Goal: Information Seeking & Learning: Find specific page/section

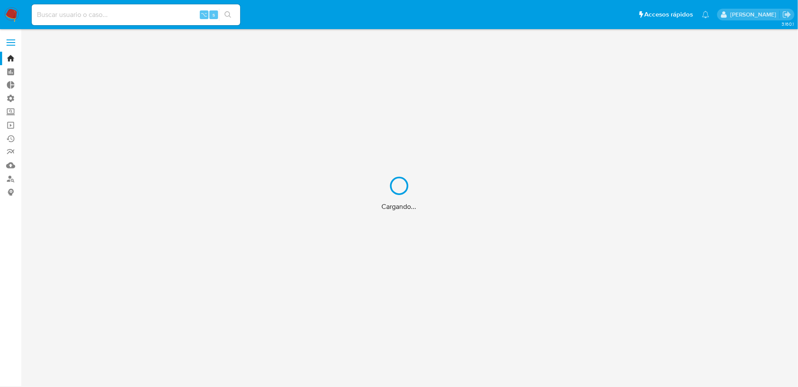
click at [145, 18] on div "Cargando..." at bounding box center [399, 193] width 798 height 387
click at [137, 15] on div "Cargando..." at bounding box center [399, 193] width 798 height 387
click at [135, 12] on div "Cargando..." at bounding box center [399, 193] width 798 height 387
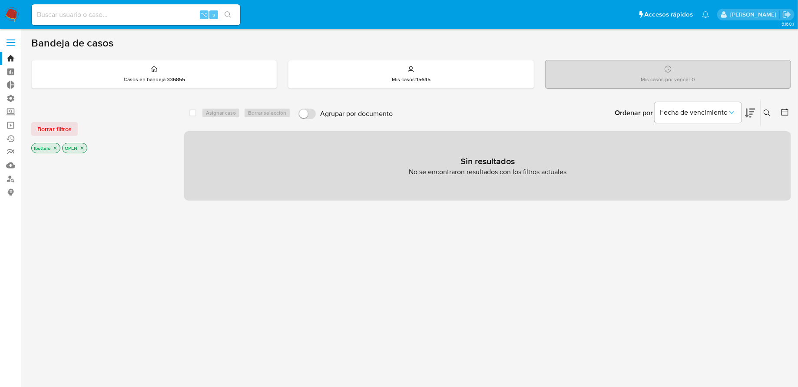
click at [140, 19] on input at bounding box center [136, 14] width 208 height 11
paste input "rtQ6wEuZNVhEjjyhZja2TbfJ"
type input "rtQ6wEuZNVhEjjyhZja2TbfJ"
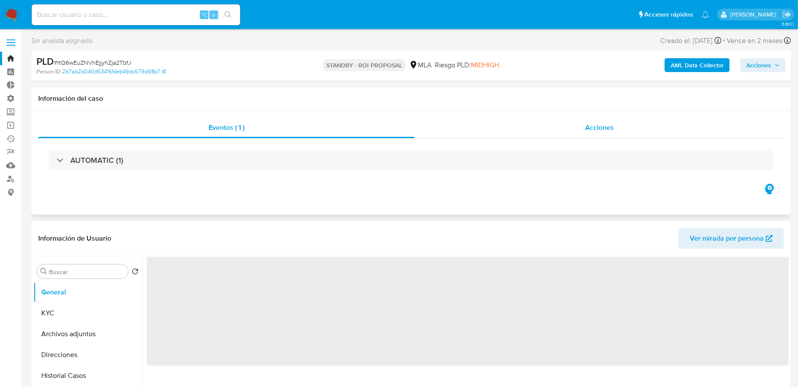
click at [530, 129] on div "Acciones" at bounding box center [599, 127] width 369 height 21
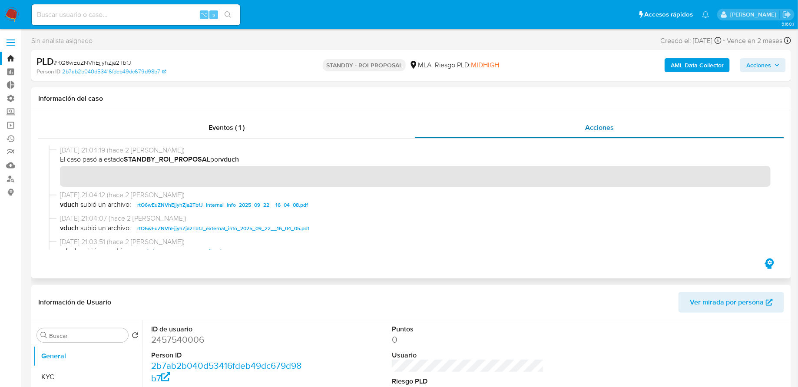
select select "10"
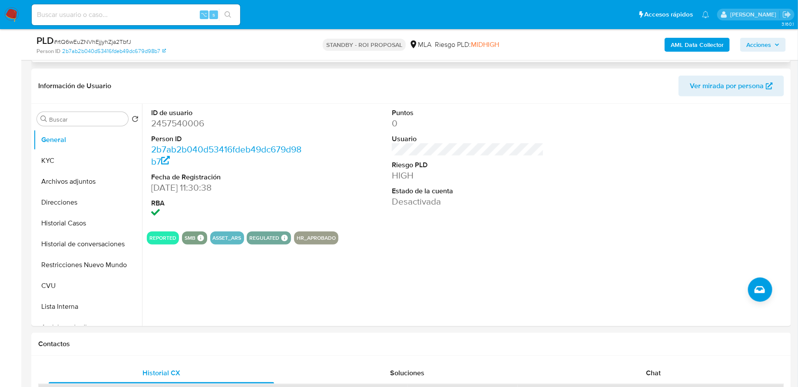
scroll to position [195, 0]
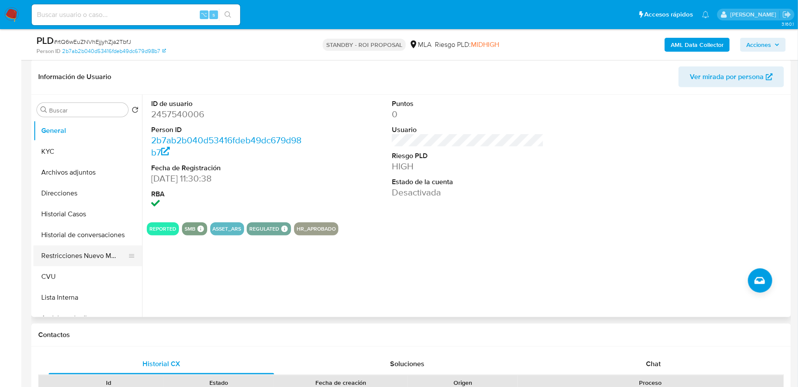
click at [71, 248] on button "Restricciones Nuevo Mundo" at bounding box center [84, 255] width 102 height 21
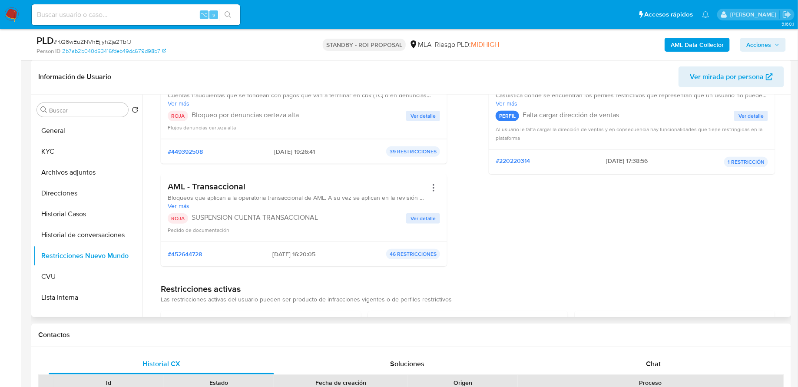
scroll to position [120, 0]
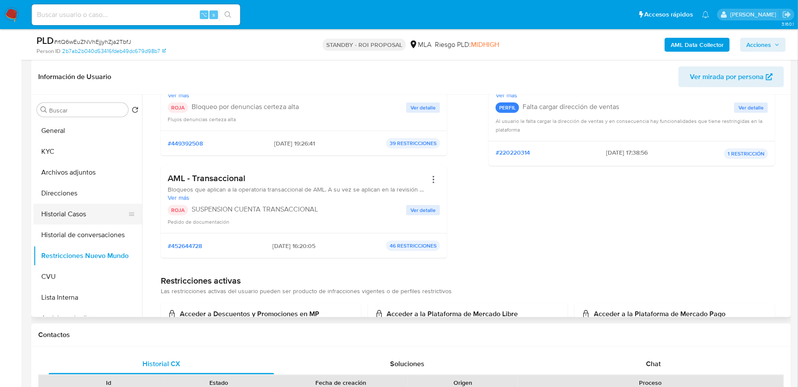
click at [86, 216] on button "Historial Casos" at bounding box center [84, 214] width 102 height 21
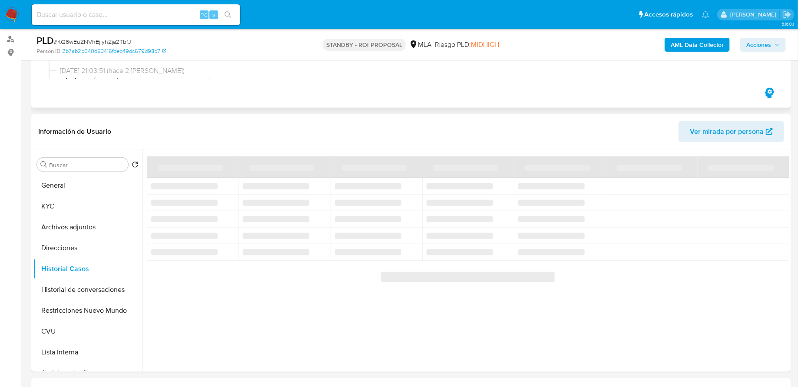
scroll to position [143, 0]
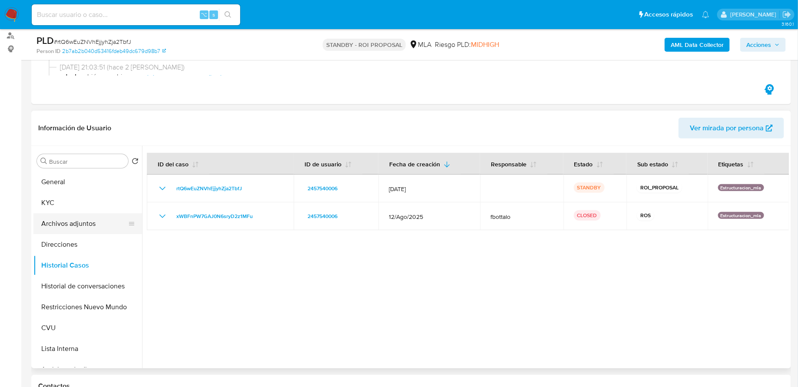
click at [83, 223] on button "Archivos adjuntos" at bounding box center [84, 223] width 102 height 21
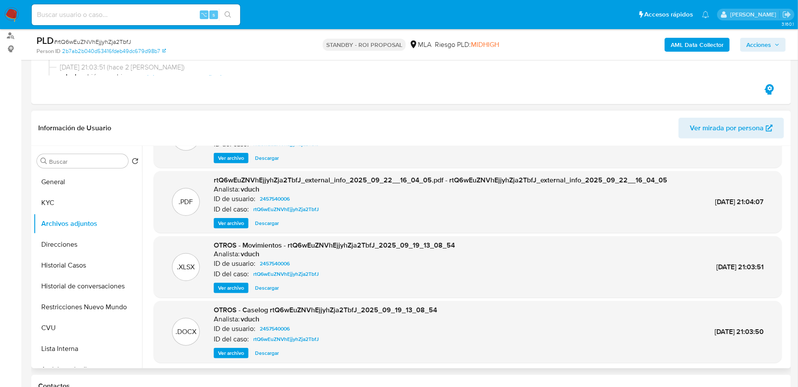
scroll to position [56, 0]
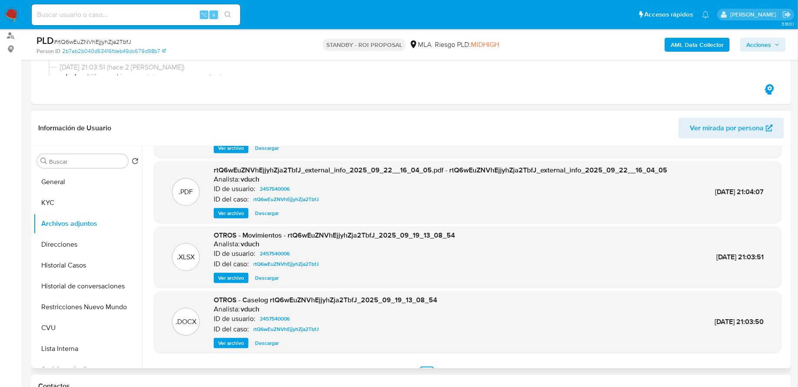
click at [241, 309] on span "Ver archivo" at bounding box center [231, 343] width 26 height 9
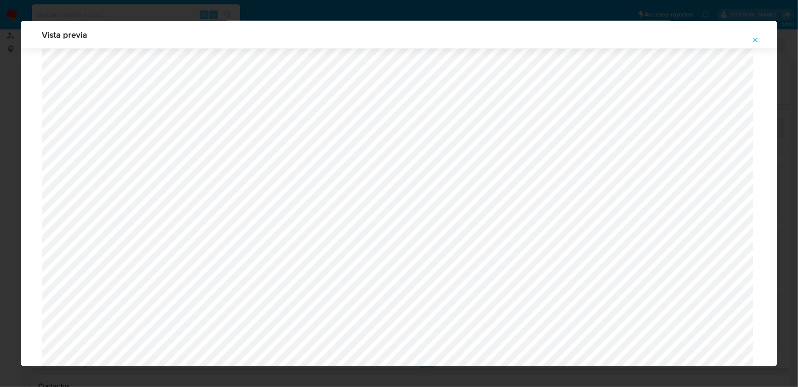
scroll to position [731, 0]
click at [638, 41] on icon "Attachment preview" at bounding box center [755, 39] width 7 height 7
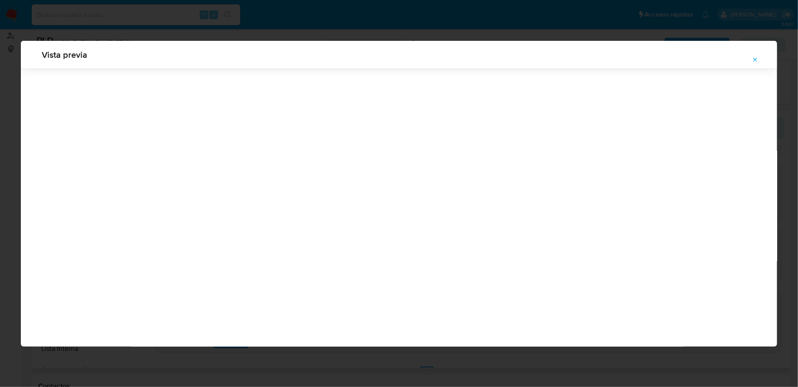
scroll to position [0, 0]
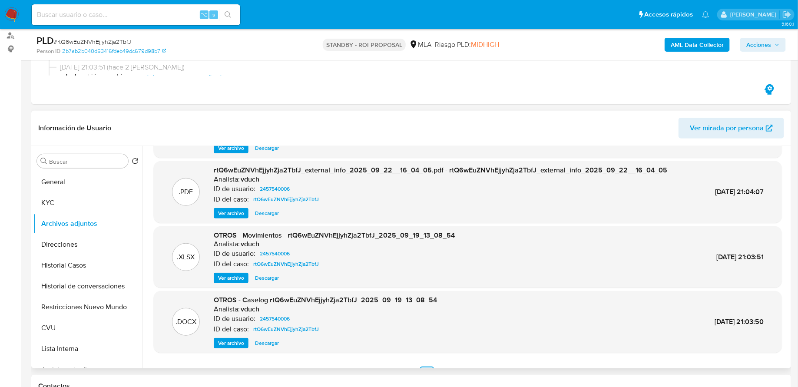
click at [92, 27] on nav "Pausado Ver notificaciones ⌥ s Accesos rápidos Presiona las siguientes teclas p…" at bounding box center [399, 14] width 798 height 29
click at [92, 17] on input at bounding box center [136, 14] width 208 height 11
paste input "mMthQV4uB3mGPCFZIUgVll1b"
type input "mMthQV4uB3mGPCFZIUgVll1b"
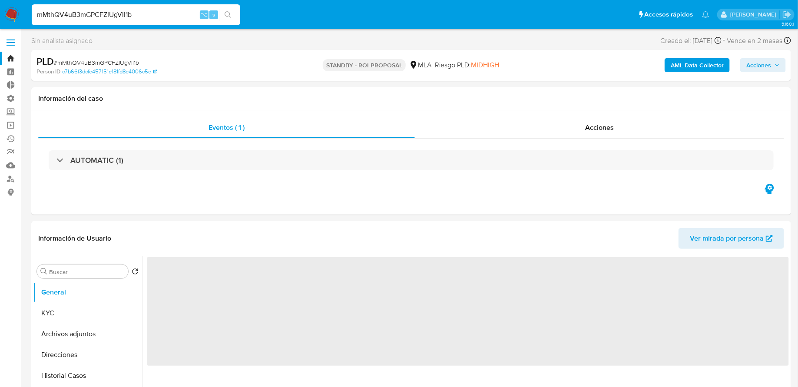
select select "10"
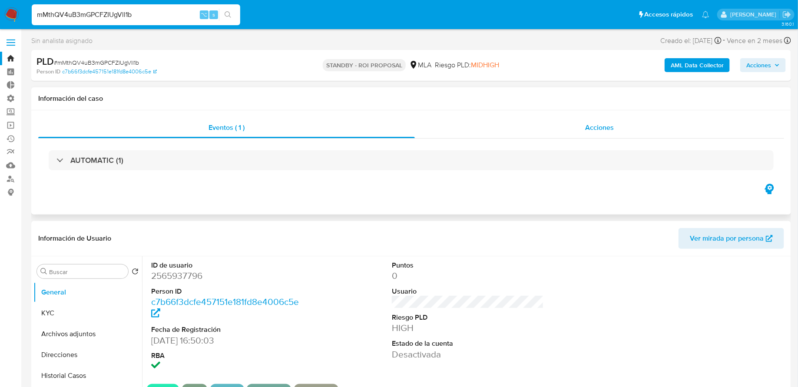
click at [495, 130] on div "Acciones" at bounding box center [599, 127] width 369 height 21
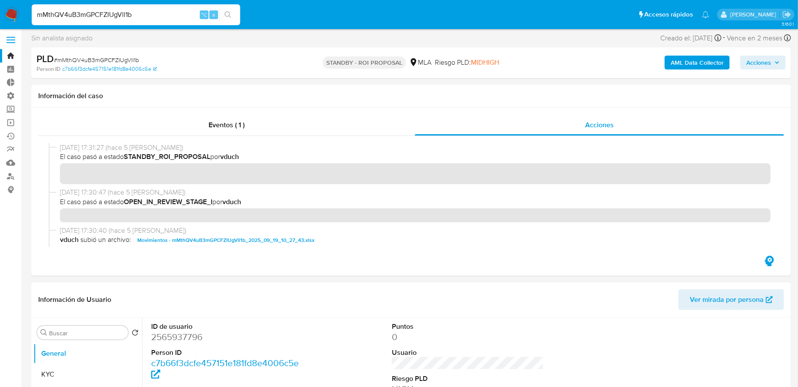
scroll to position [179, 0]
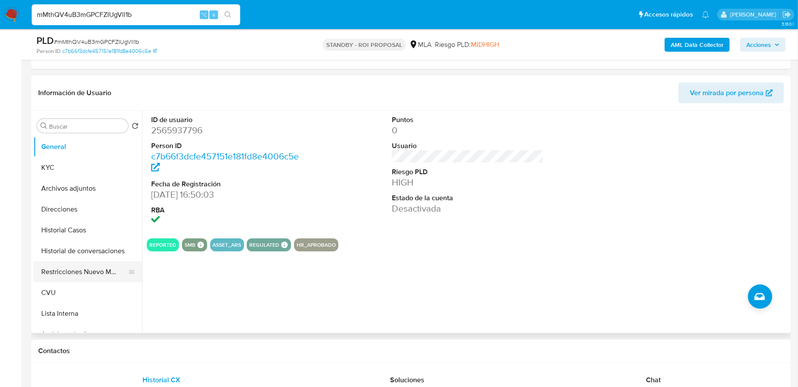
click at [89, 272] on button "Restricciones Nuevo Mundo" at bounding box center [84, 271] width 102 height 21
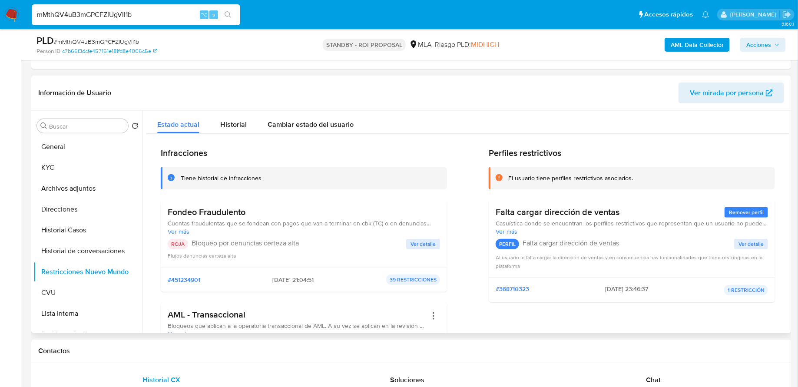
scroll to position [129, 0]
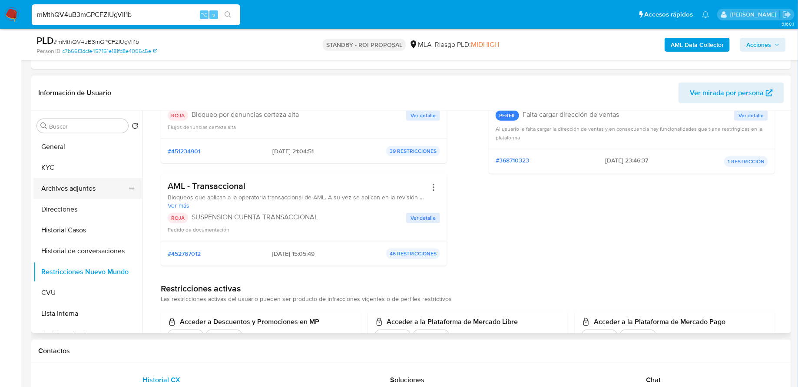
click at [75, 185] on button "Archivos adjuntos" at bounding box center [84, 188] width 102 height 21
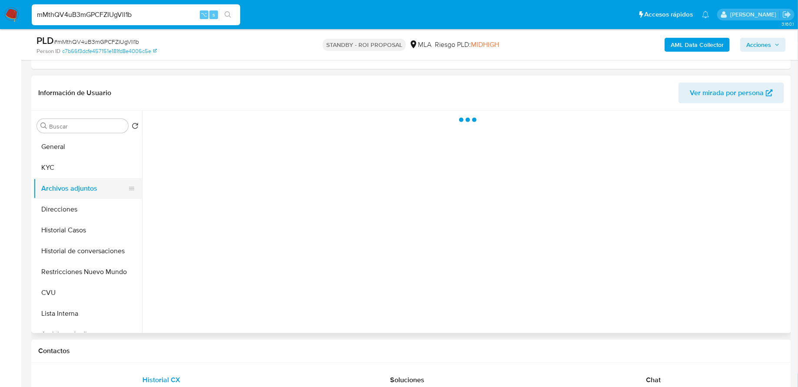
scroll to position [0, 0]
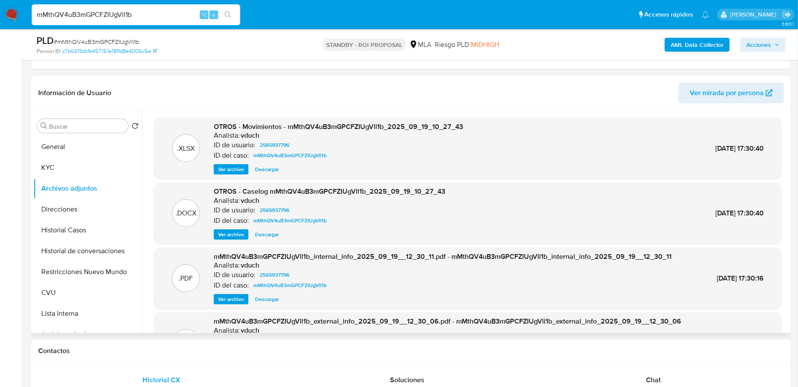
click at [225, 234] on span "Ver archivo" at bounding box center [231, 234] width 26 height 9
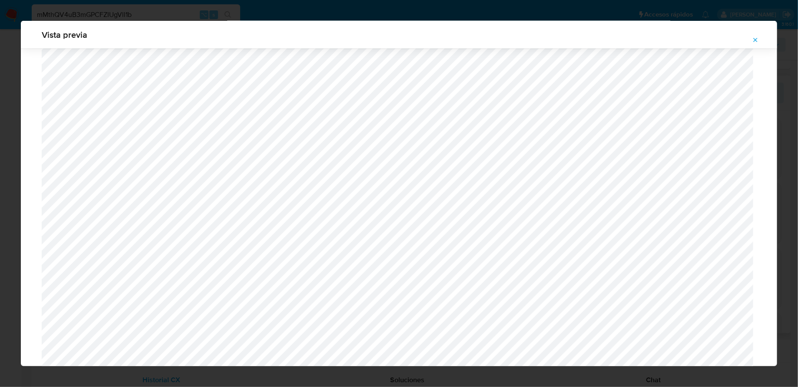
scroll to position [769, 0]
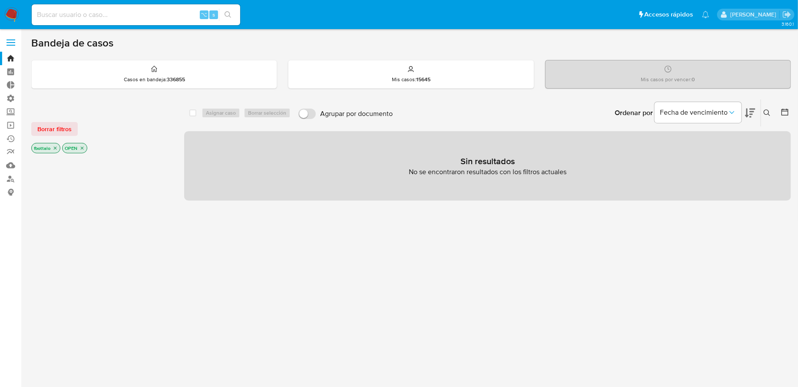
click at [154, 14] on input at bounding box center [136, 14] width 208 height 11
paste input "mw8cCQvtKoxCkVkGIDwG1V7x"
type input "mw8cCQvtKoxCkVkGIDwG1V7x"
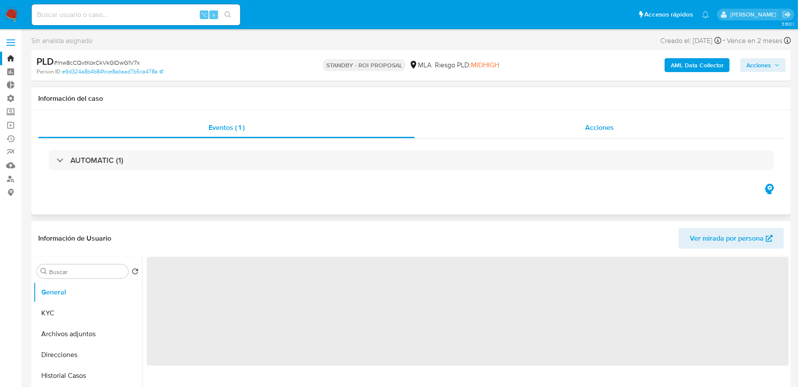
click at [481, 129] on div "Acciones" at bounding box center [599, 127] width 369 height 21
select select "10"
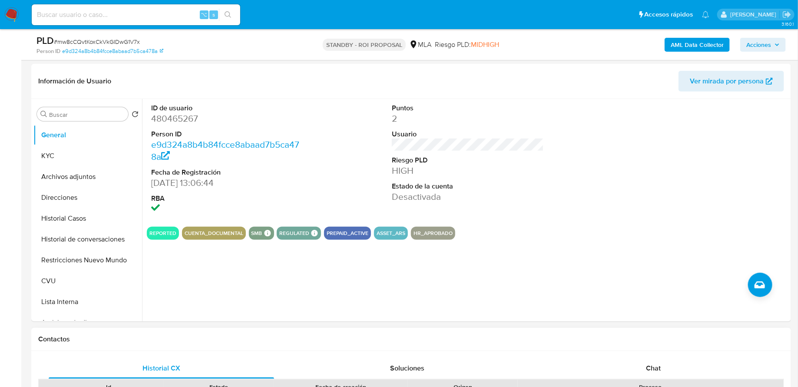
scroll to position [213, 0]
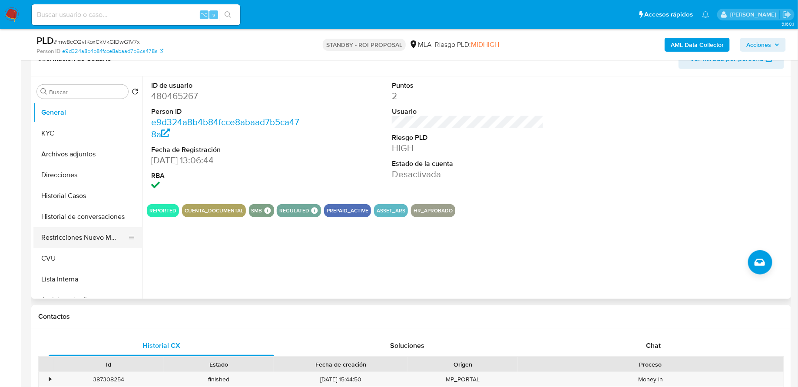
click at [95, 240] on button "Restricciones Nuevo Mundo" at bounding box center [84, 237] width 102 height 21
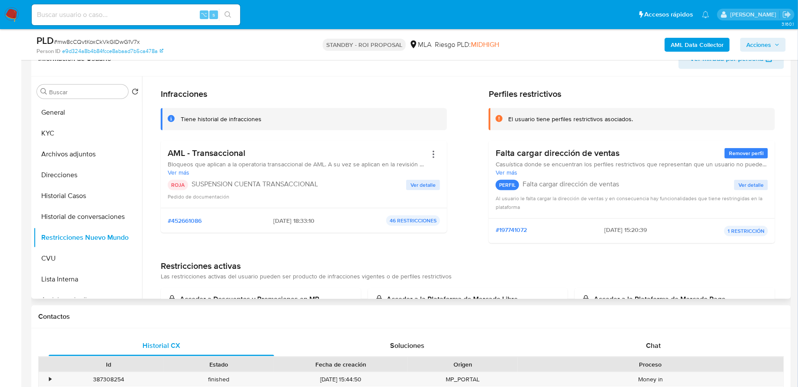
scroll to position [31, 0]
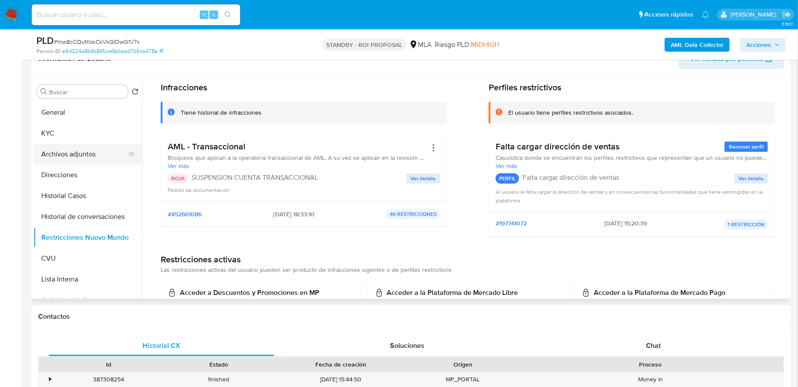
click at [85, 159] on button "Archivos adjuntos" at bounding box center [84, 154] width 102 height 21
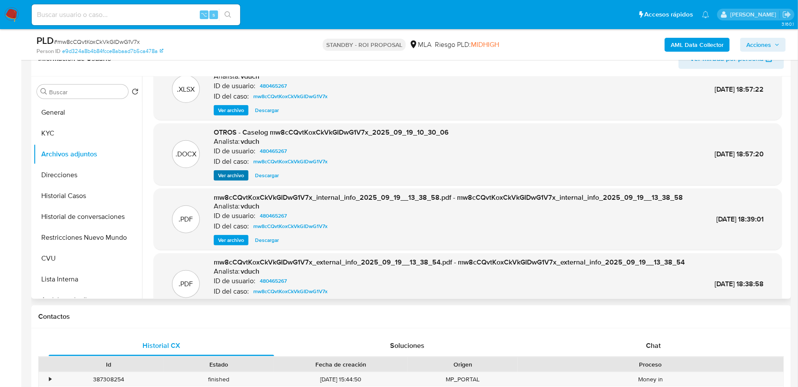
scroll to position [24, 0]
click at [228, 169] on div "OTROS - Caselog mw8cCQvtKoxCkVkGIDwG1V7x_2025_09_19_10_30_06 Analista: vduch ID…" at bounding box center [331, 155] width 235 height 53
click at [228, 172] on span "Ver archivo" at bounding box center [231, 176] width 26 height 9
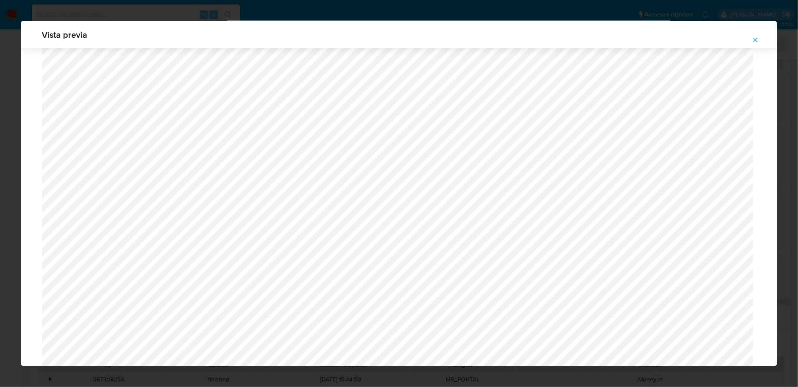
scroll to position [711, 0]
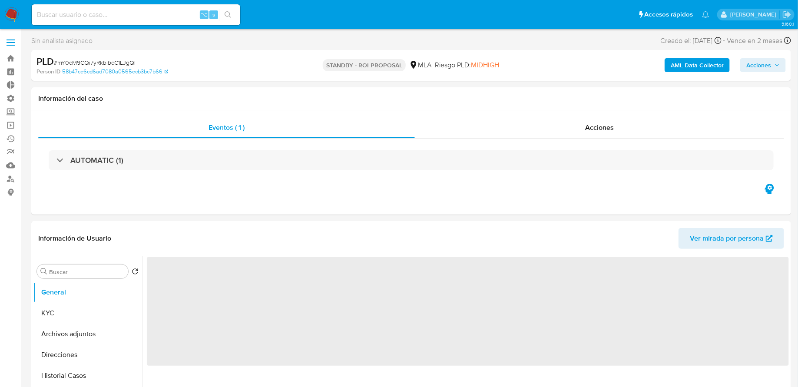
select select "10"
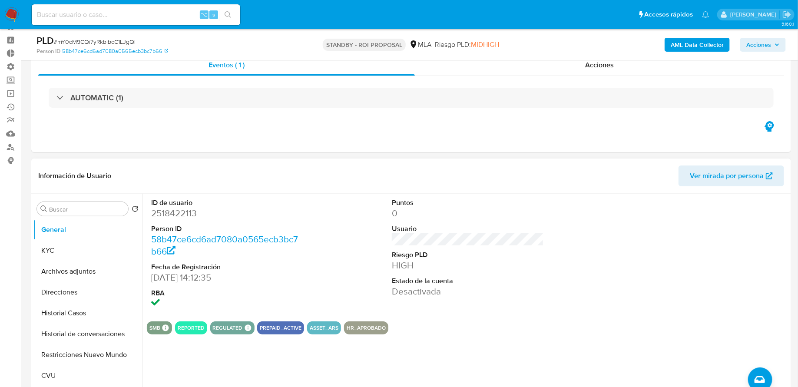
scroll to position [82, 0]
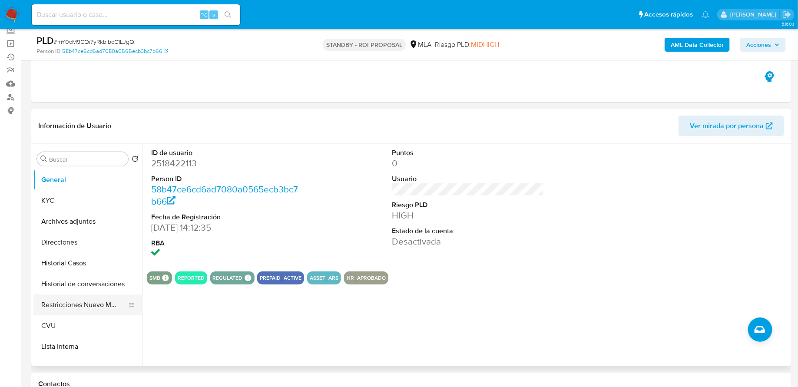
click at [97, 301] on button "Restricciones Nuevo Mundo" at bounding box center [84, 304] width 102 height 21
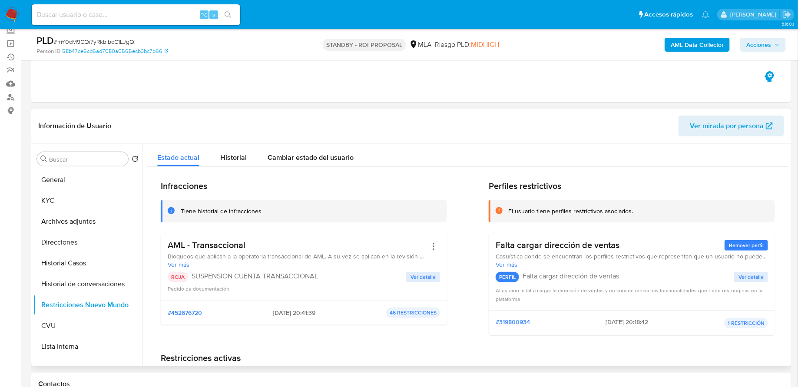
scroll to position [20, 0]
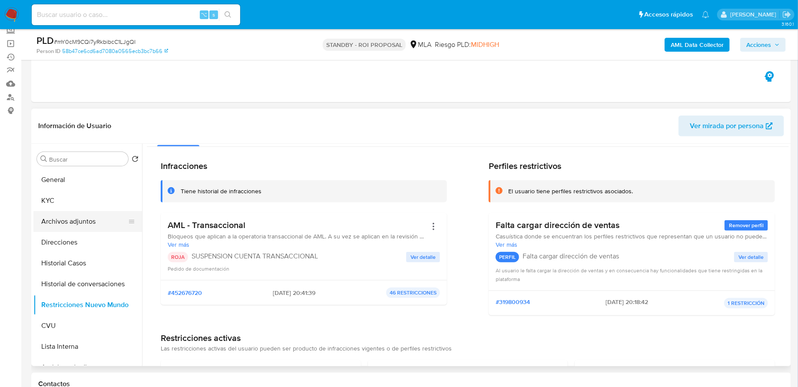
click at [78, 227] on button "Archivos adjuntos" at bounding box center [84, 221] width 102 height 21
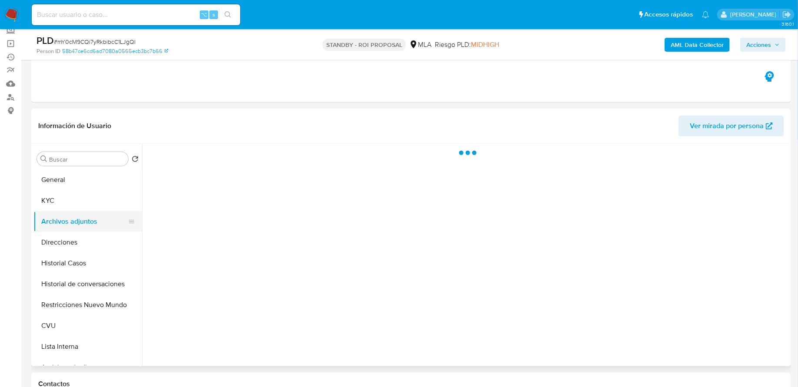
scroll to position [0, 0]
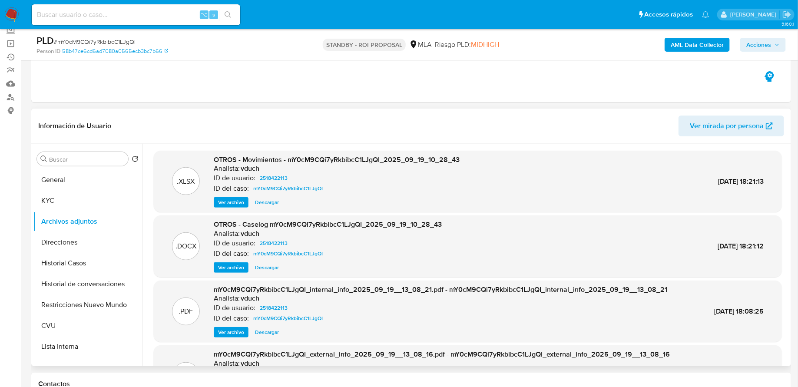
click at [233, 271] on span "Ver archivo" at bounding box center [231, 267] width 26 height 9
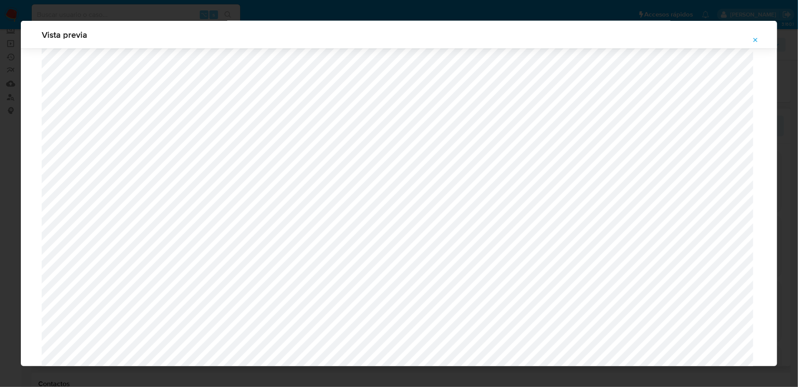
scroll to position [775, 0]
click at [753, 41] on icon "Attachment preview" at bounding box center [755, 39] width 7 height 7
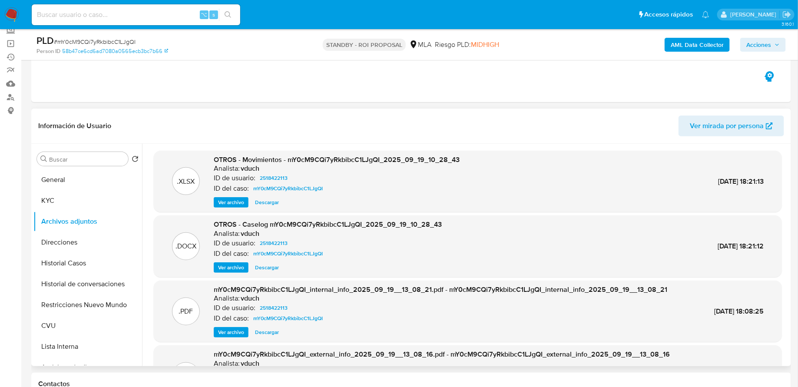
scroll to position [0, 0]
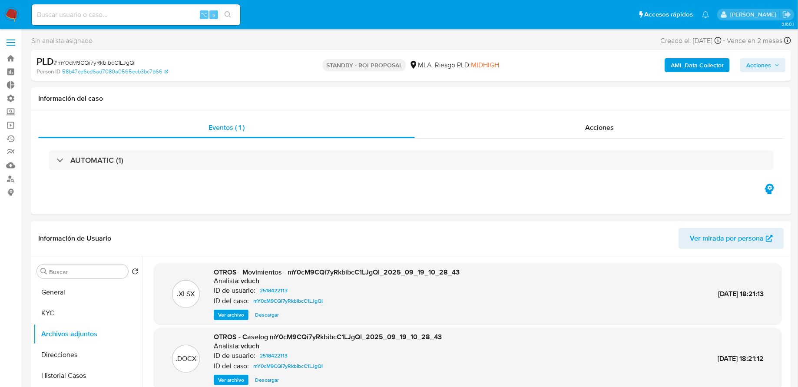
click at [13, 16] on img at bounding box center [11, 14] width 15 height 15
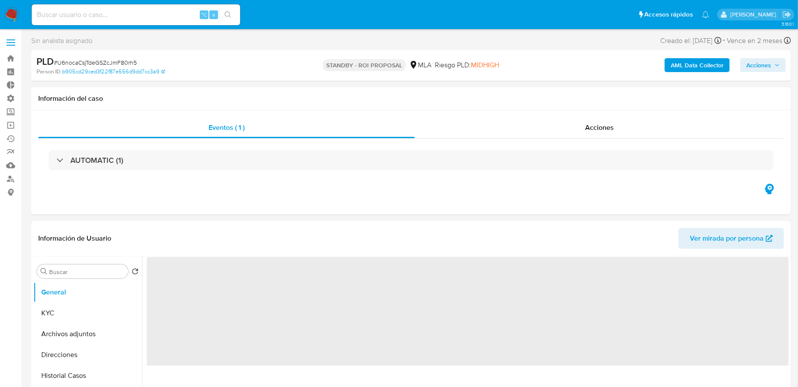
select select "10"
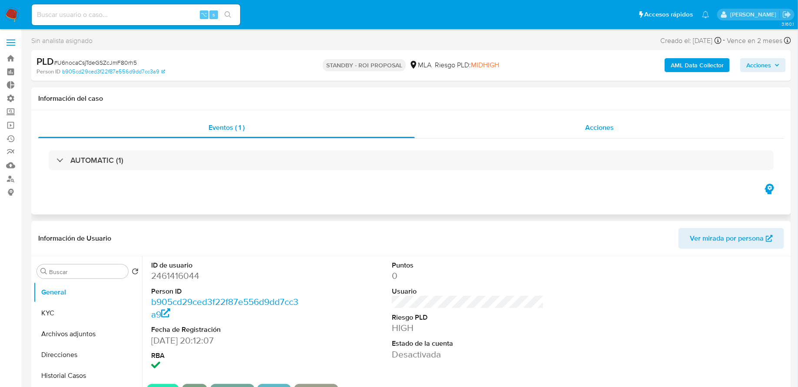
click at [448, 133] on div "Acciones" at bounding box center [599, 127] width 369 height 21
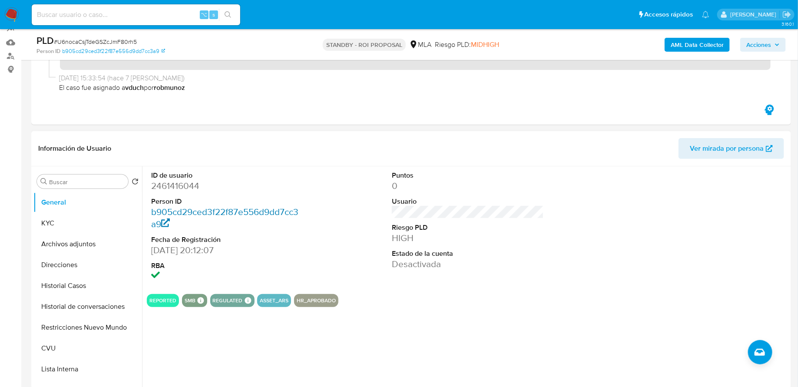
scroll to position [129, 0]
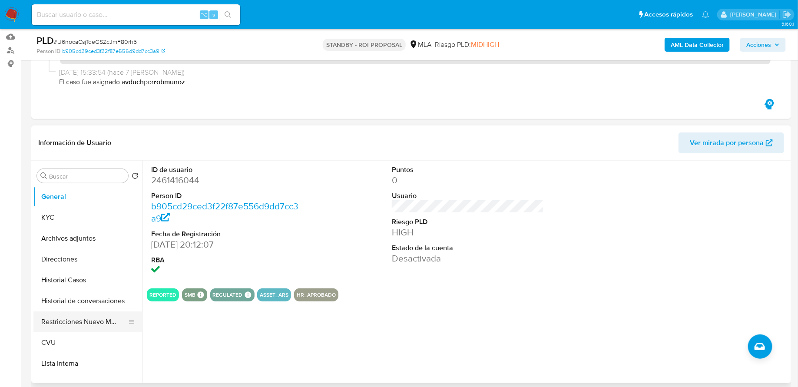
click at [76, 316] on button "Restricciones Nuevo Mundo" at bounding box center [84, 321] width 102 height 21
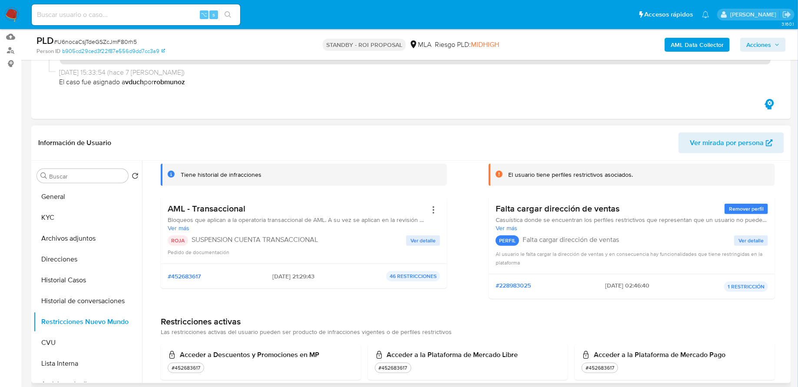
scroll to position [55, 0]
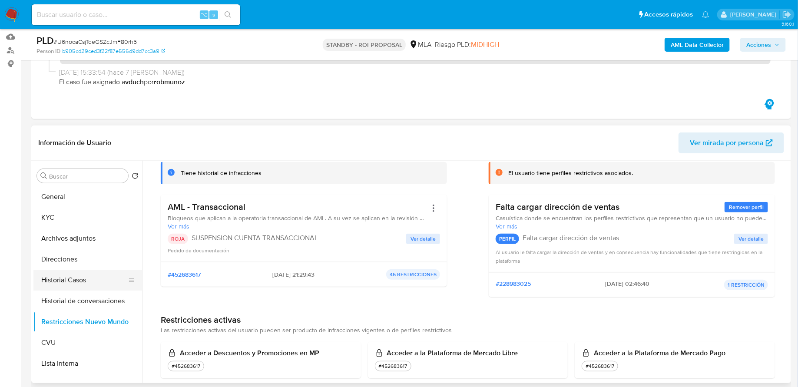
click at [87, 288] on button "Historial Casos" at bounding box center [84, 280] width 102 height 21
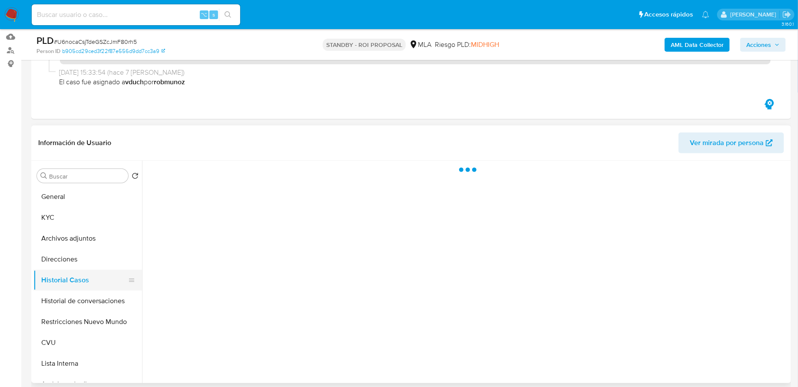
scroll to position [0, 0]
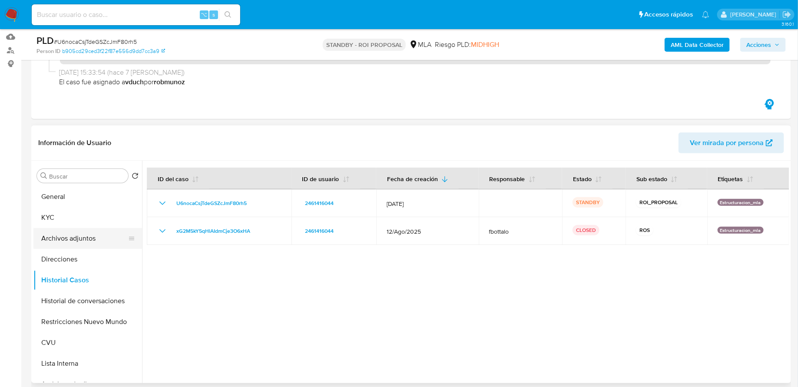
click at [70, 245] on button "Archivos adjuntos" at bounding box center [84, 238] width 102 height 21
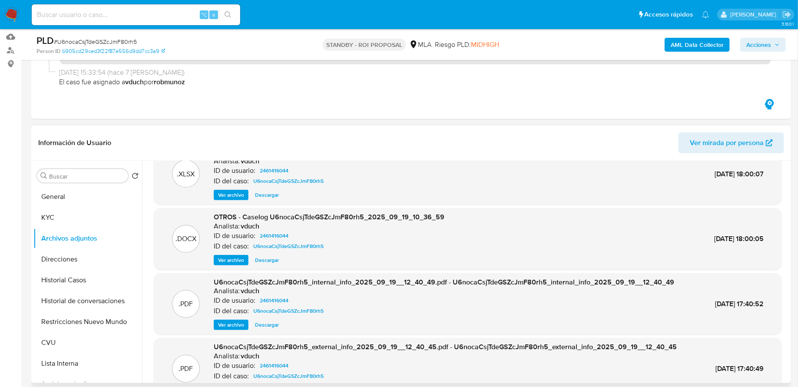
scroll to position [30, 0]
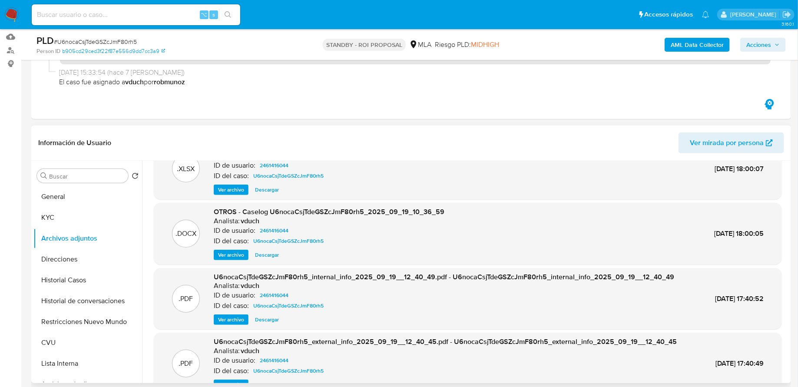
click at [235, 254] on span "Ver archivo" at bounding box center [231, 255] width 26 height 9
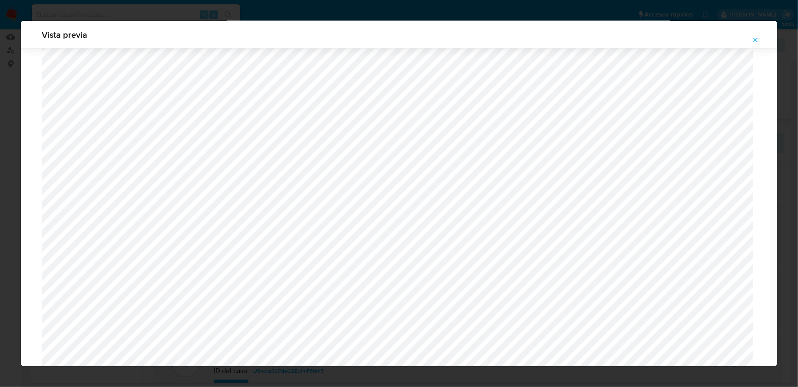
scroll to position [763, 0]
click at [755, 37] on icon "Attachment preview" at bounding box center [755, 39] width 7 height 7
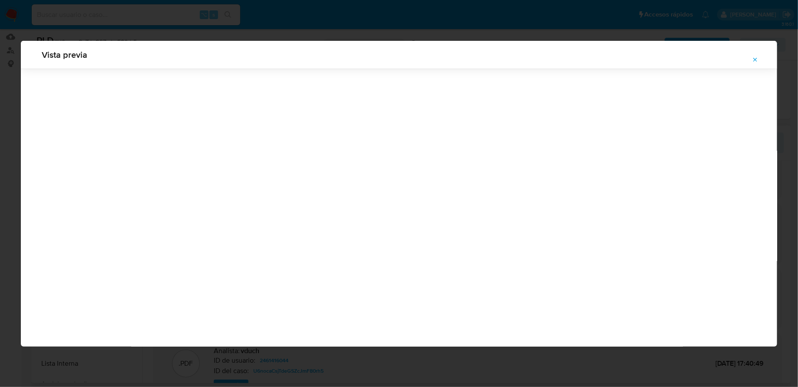
scroll to position [0, 0]
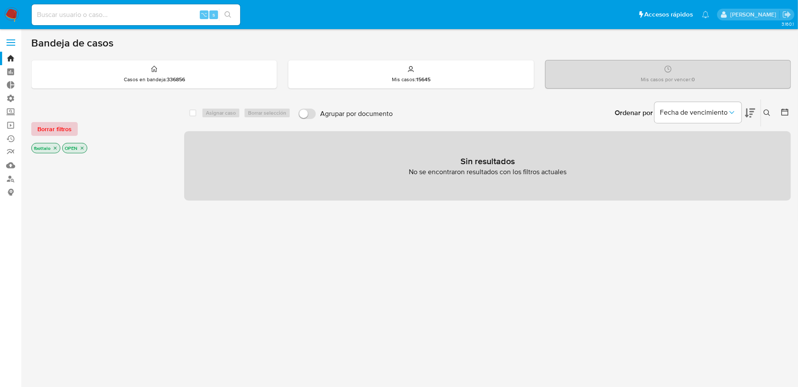
click at [58, 129] on span "Borrar filtros" at bounding box center [54, 129] width 34 height 12
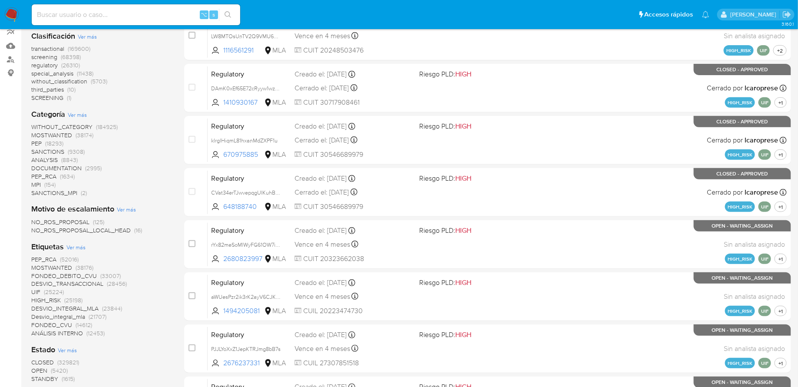
scroll to position [157, 0]
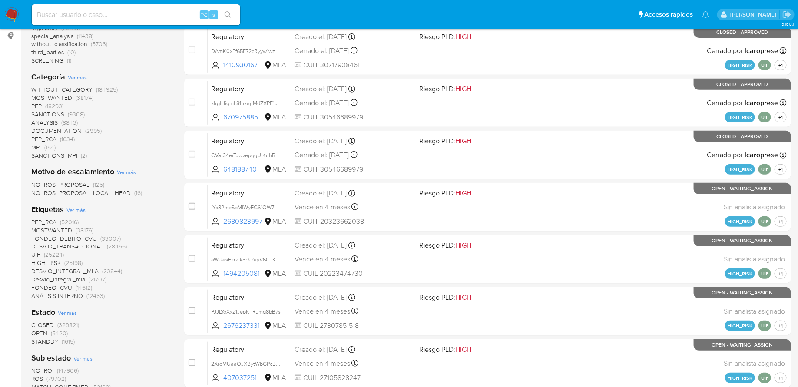
click at [77, 209] on span "Ver más" at bounding box center [75, 210] width 19 height 8
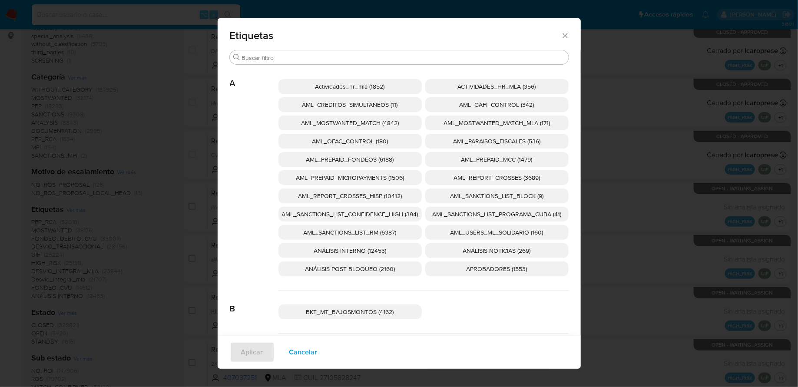
click at [364, 272] on span "ANÁLISIS POST BLOQUEO (2160)" at bounding box center [350, 268] width 90 height 9
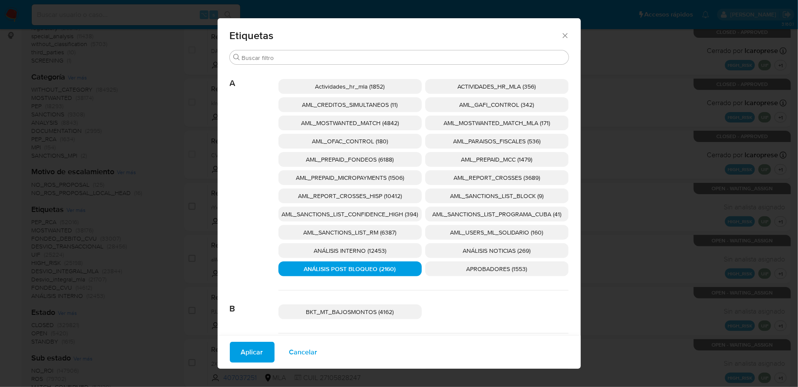
click at [248, 346] on span "Aplicar" at bounding box center [252, 352] width 22 height 19
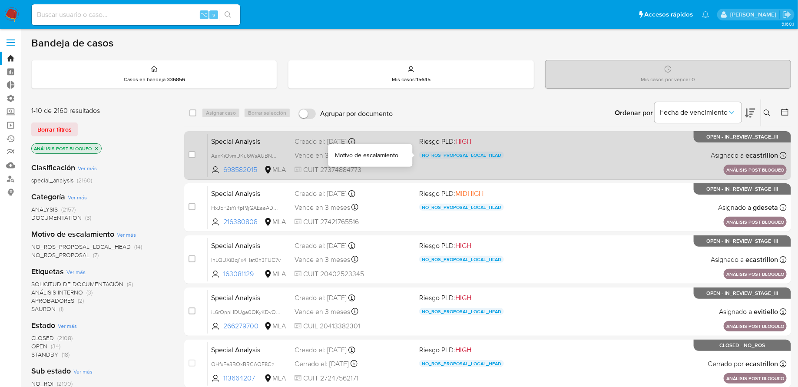
click at [510, 148] on div "Special Analysis AaxKiOvmUKu6WsAUBNQyZNcW 698582015 MLA Riesgo PLD: HIGH NO_ROS…" at bounding box center [497, 155] width 579 height 44
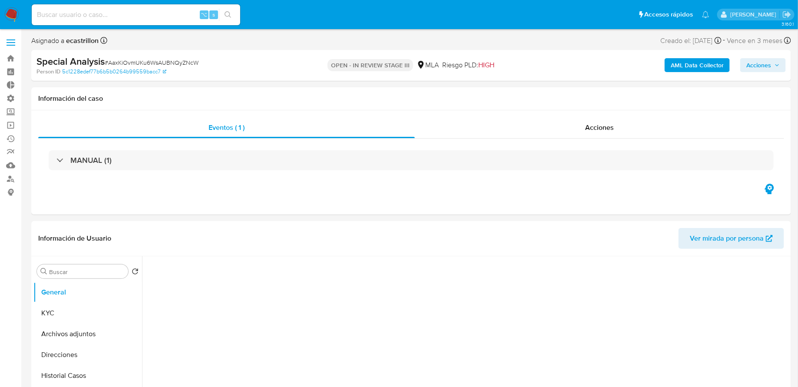
select select "10"
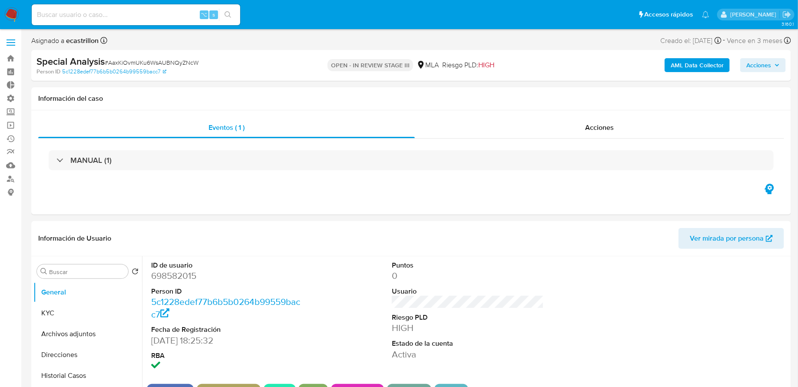
click at [162, 13] on input at bounding box center [136, 14] width 208 height 11
paste input "ONLEVELGROUP"
type input "ONLEVELGROUP"
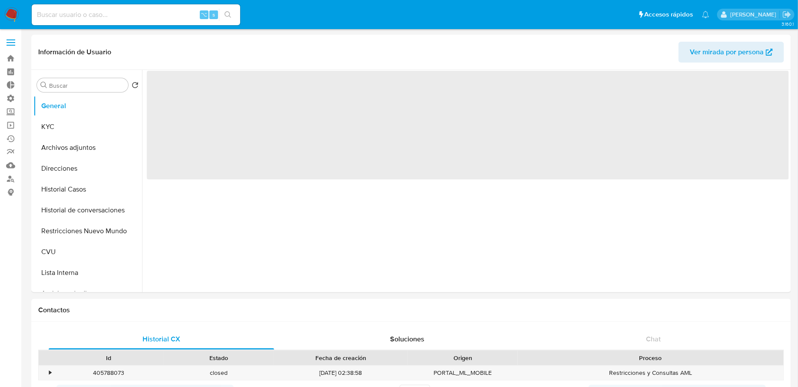
select select "10"
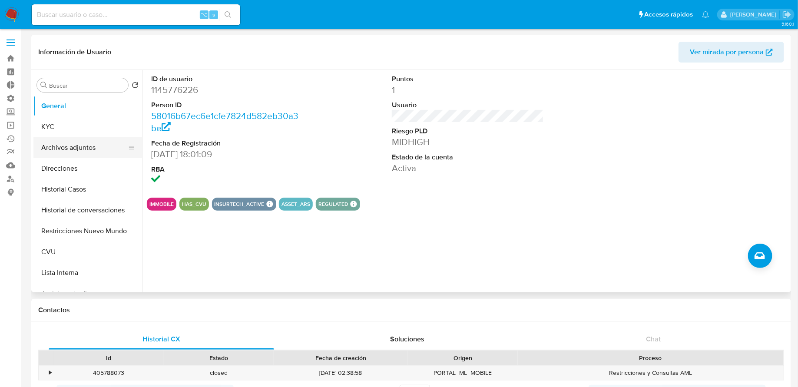
click at [81, 145] on button "Archivos adjuntos" at bounding box center [84, 147] width 102 height 21
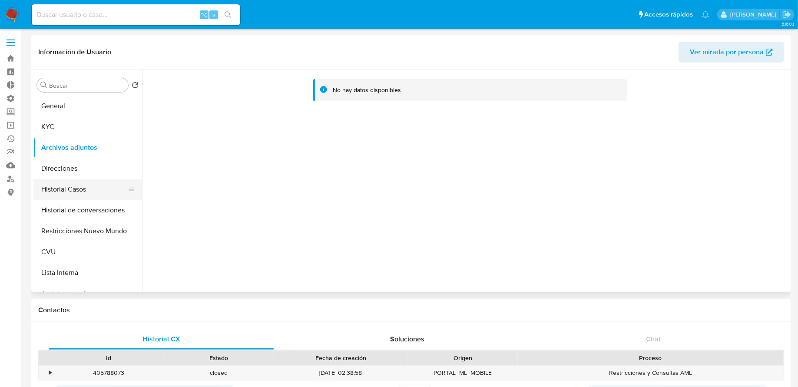
click at [84, 192] on button "Historial Casos" at bounding box center [84, 189] width 102 height 21
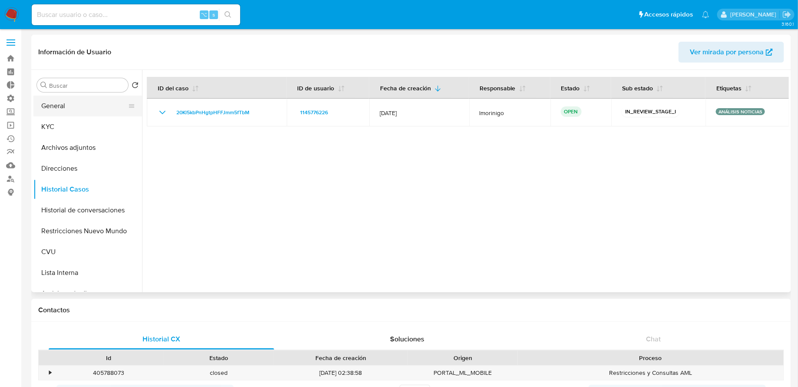
click at [70, 113] on button "General" at bounding box center [84, 106] width 102 height 21
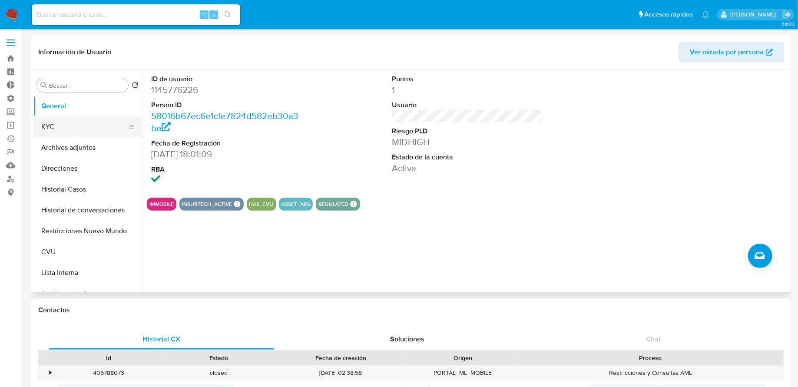
click at [91, 128] on button "KYC" at bounding box center [84, 126] width 102 height 21
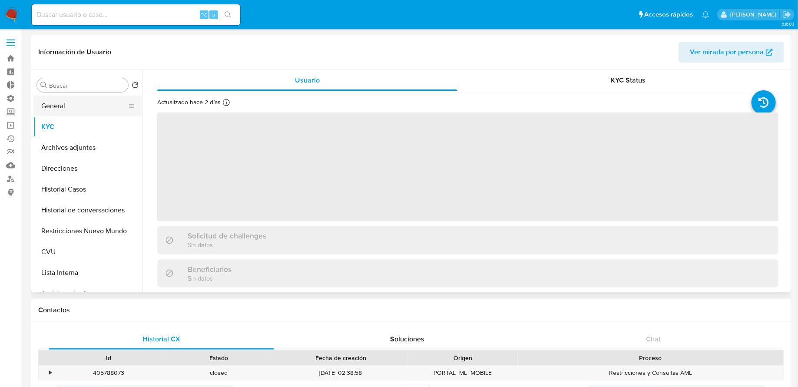
click at [95, 106] on button "General" at bounding box center [84, 106] width 102 height 21
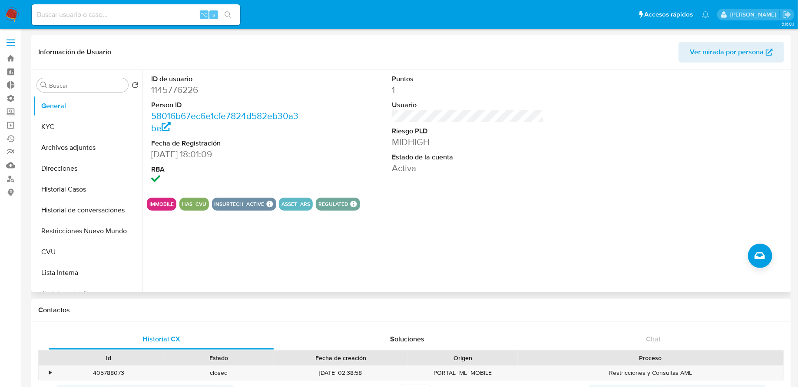
click at [167, 204] on button "IMMOBILE" at bounding box center [161, 203] width 24 height 3
